Goal: Information Seeking & Learning: Learn about a topic

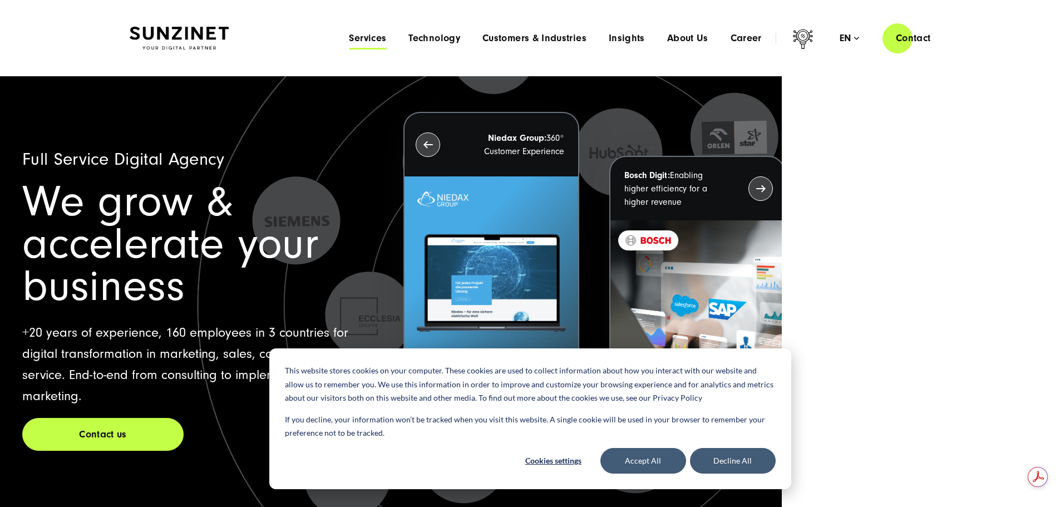
click at [349, 37] on span "Services" at bounding box center [367, 38] width 37 height 11
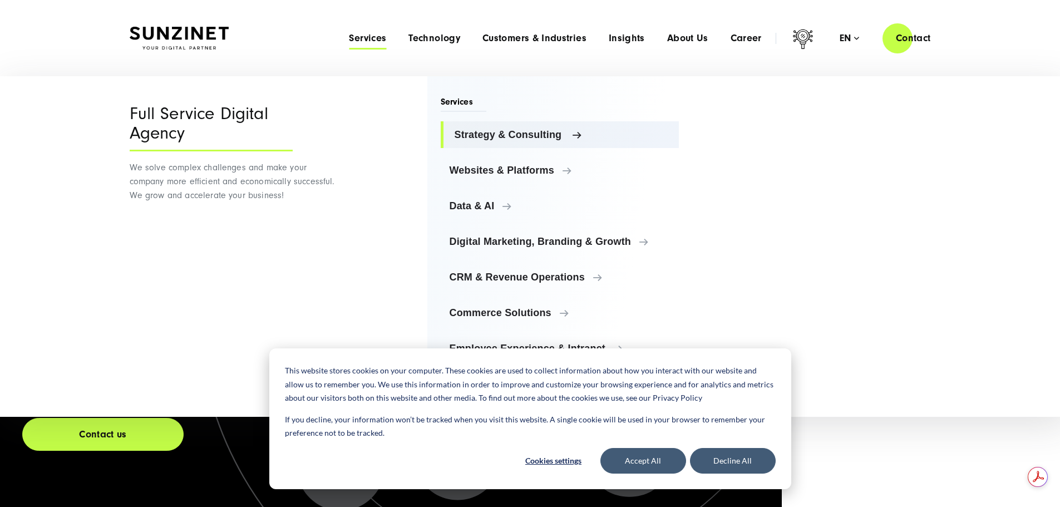
click at [504, 131] on span "Strategy & Consulting" at bounding box center [562, 134] width 216 height 11
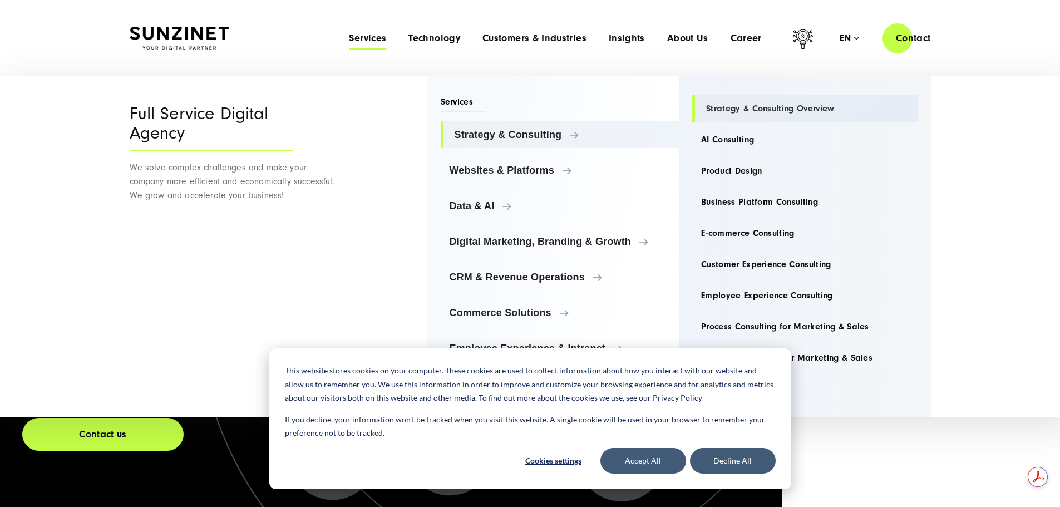
click at [734, 112] on link "Strategy & Consulting Overview" at bounding box center [804, 108] width 225 height 27
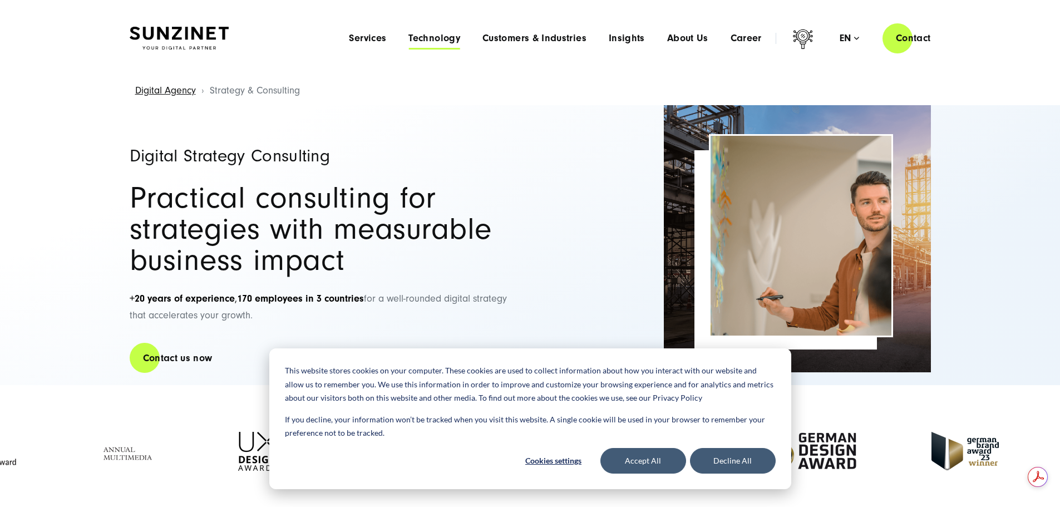
click at [408, 40] on span "Technology" at bounding box center [434, 38] width 52 height 11
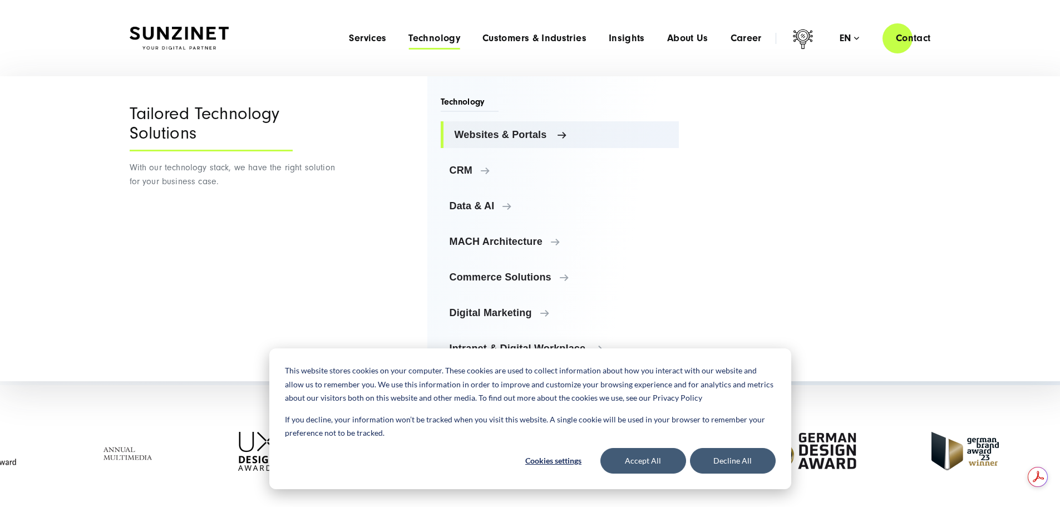
click at [494, 143] on link "Websites & Portals" at bounding box center [560, 134] width 239 height 27
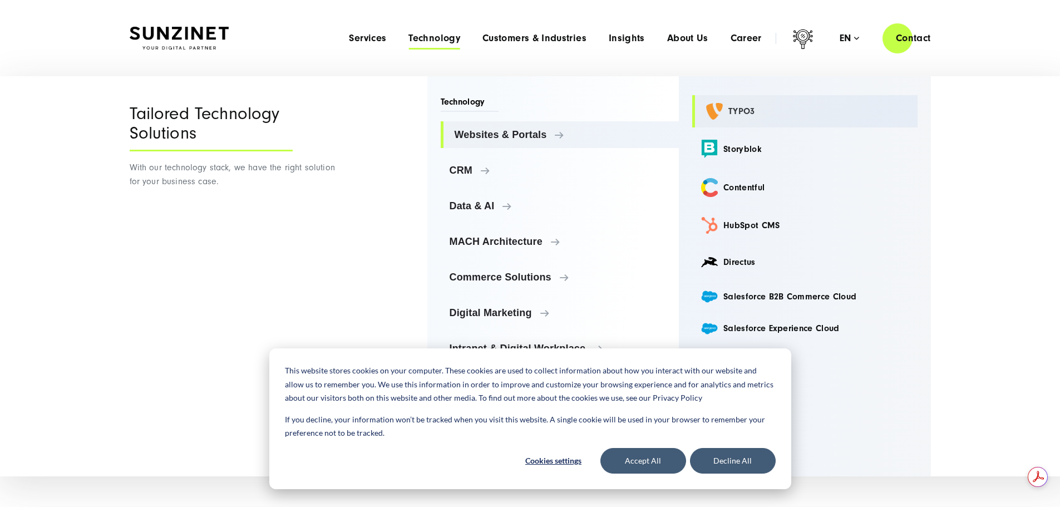
click at [750, 115] on link "TYPO3" at bounding box center [804, 111] width 225 height 32
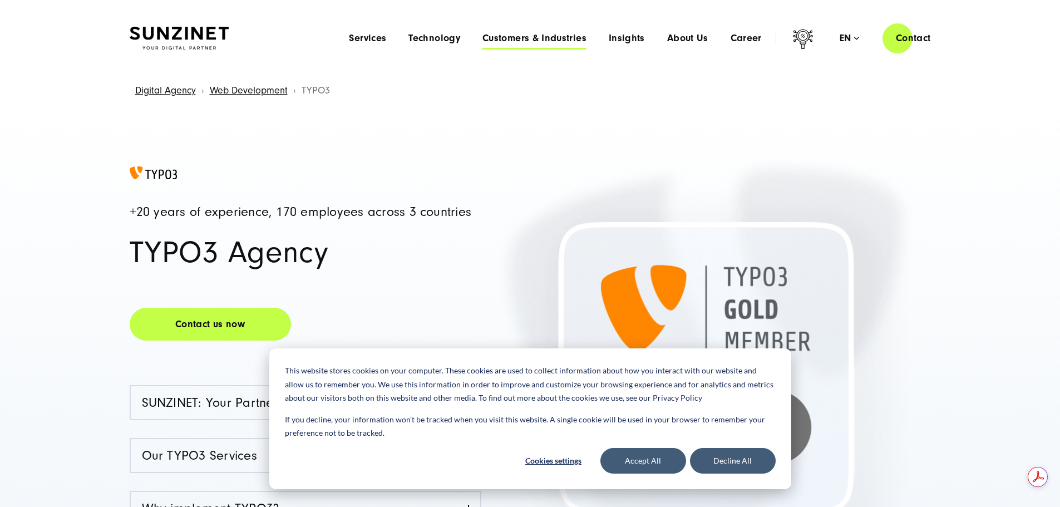
click at [486, 41] on span "Customers & Industries" at bounding box center [534, 38] width 104 height 11
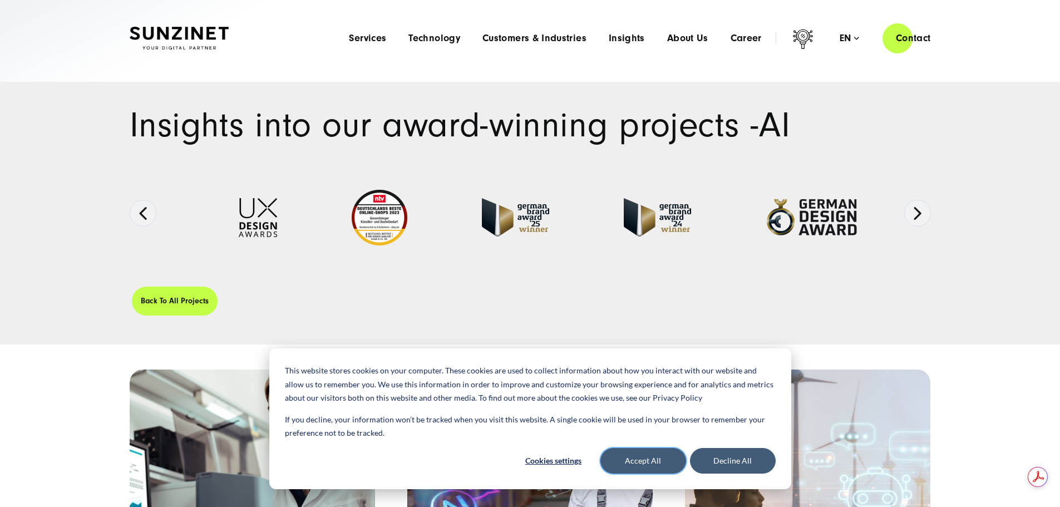
click at [653, 456] on button "Accept All" at bounding box center [643, 461] width 86 height 26
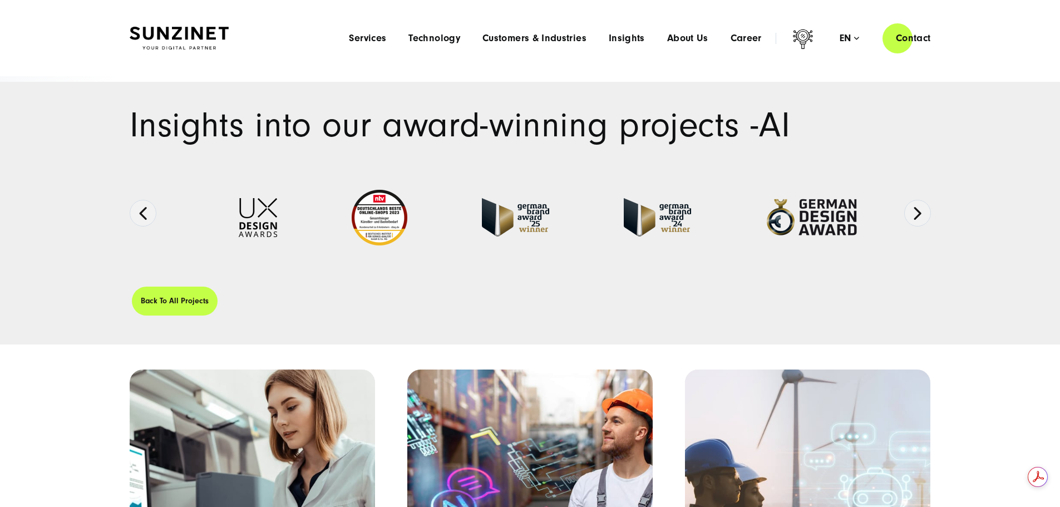
click at [341, 44] on div "Menu Services Menu Full Service Digital Agency We solve complex challenges and …" at bounding box center [641, 38] width 606 height 32
click at [349, 39] on span "Services" at bounding box center [367, 38] width 37 height 11
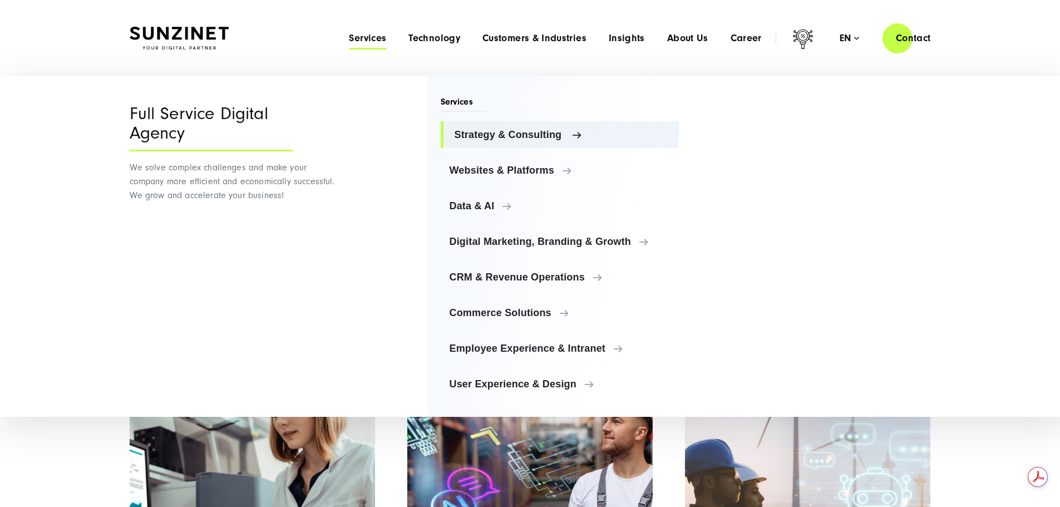
click at [456, 131] on span "Strategy & Consulting" at bounding box center [562, 134] width 216 height 11
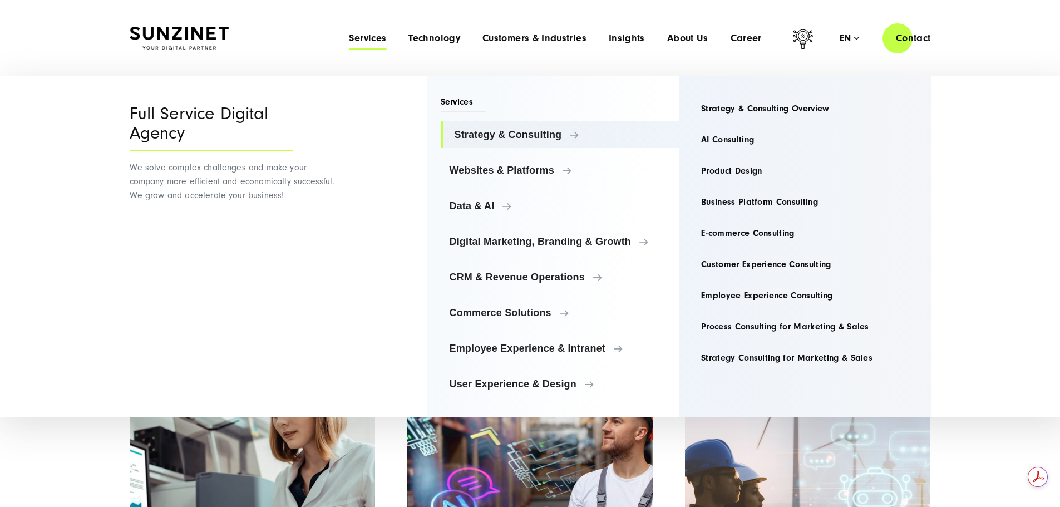
click at [749, 93] on div "Strategy & Consulting Strategy & Consulting Overview AI Consulting Product Desi…" at bounding box center [805, 246] width 252 height 341
click at [744, 121] on link "Strategy & Consulting Overview" at bounding box center [804, 108] width 225 height 27
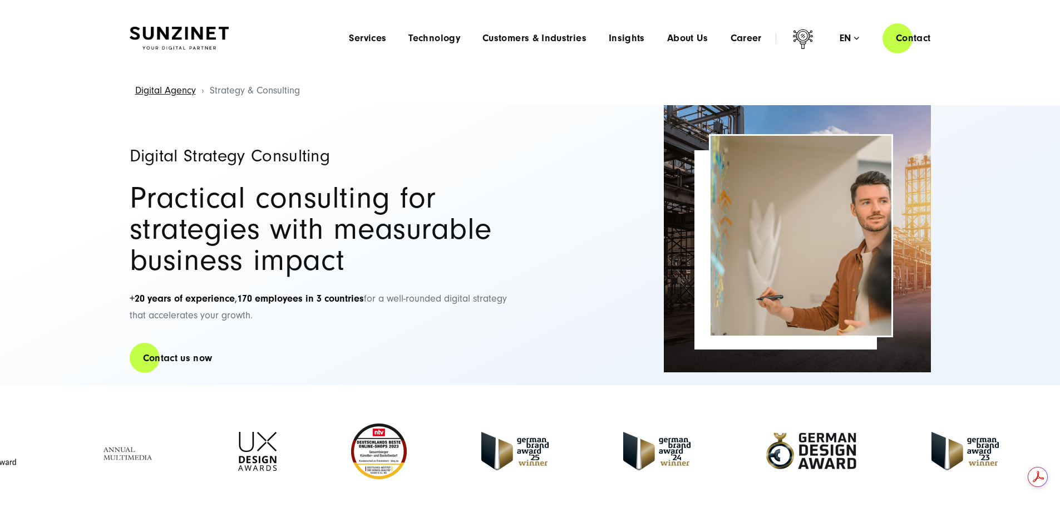
click at [417, 27] on div "Menu Services Menu Full Service Digital Agency We solve complex challenges and …" at bounding box center [641, 38] width 606 height 32
click at [418, 34] on span "Technology" at bounding box center [434, 38] width 52 height 11
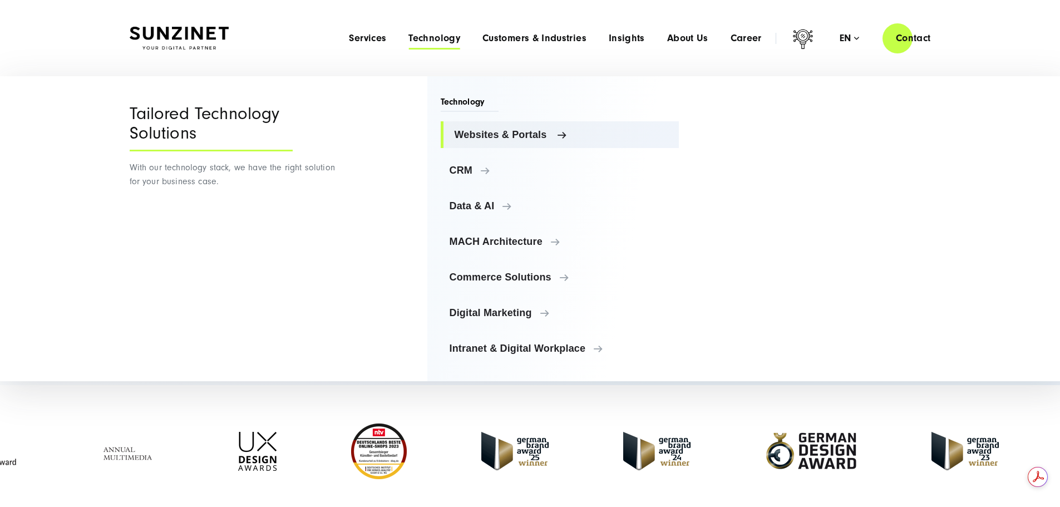
click at [508, 125] on link "Websites & Portals" at bounding box center [560, 134] width 239 height 27
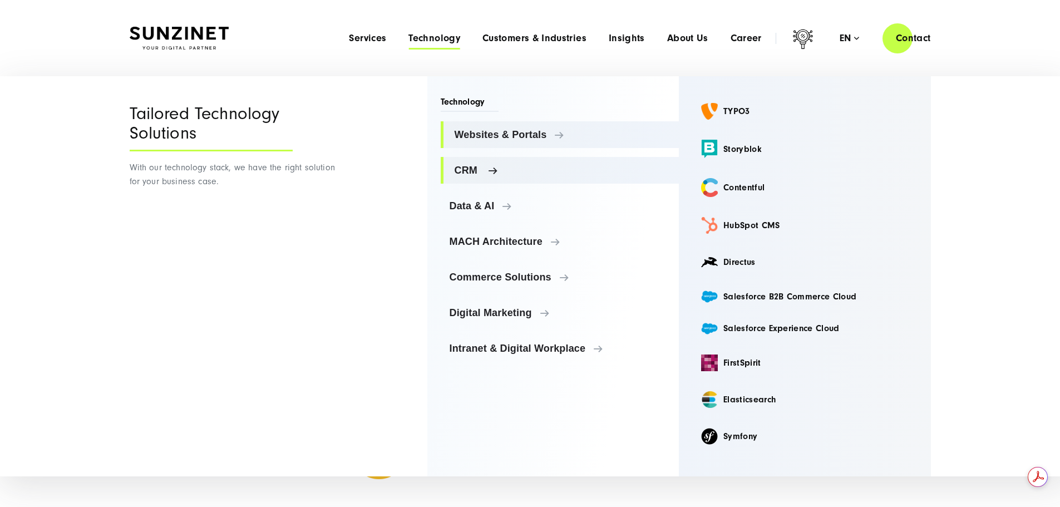
click at [498, 164] on link "CRM" at bounding box center [560, 170] width 239 height 27
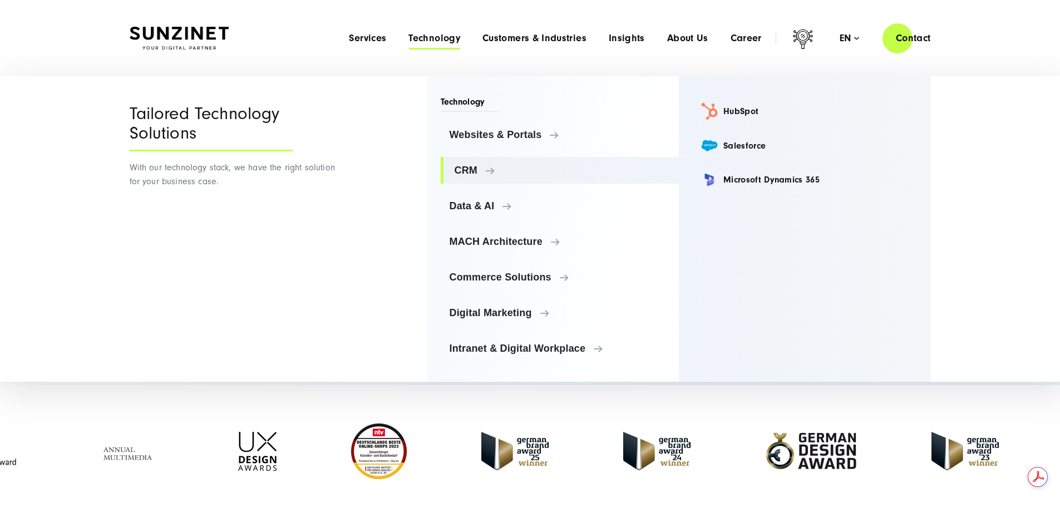
click at [574, 189] on ul "Websites & Portals Websites & Portals TYPO3 Storyblok Contentful CRM" at bounding box center [560, 241] width 239 height 240
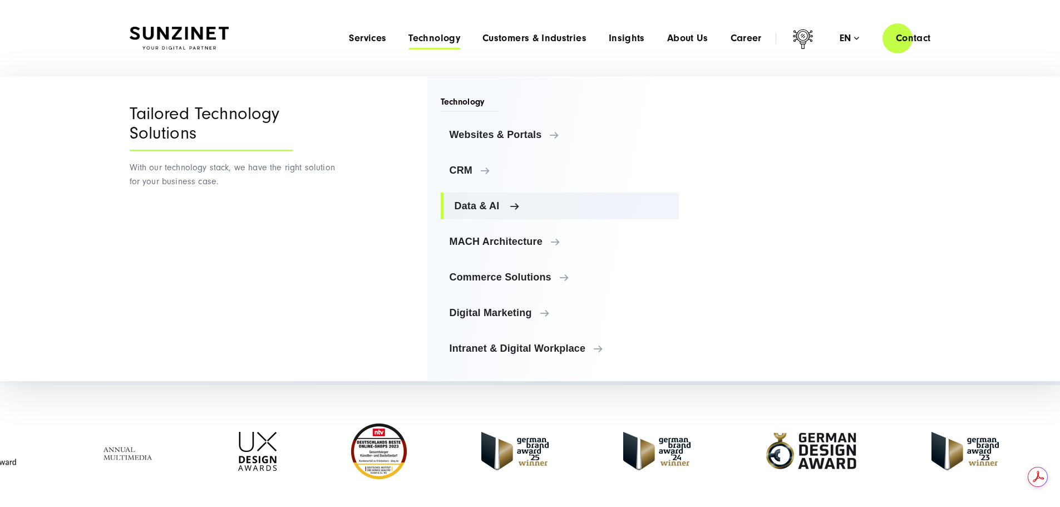
click at [486, 194] on link "Data & AI" at bounding box center [560, 205] width 239 height 27
